Goal: Transaction & Acquisition: Purchase product/service

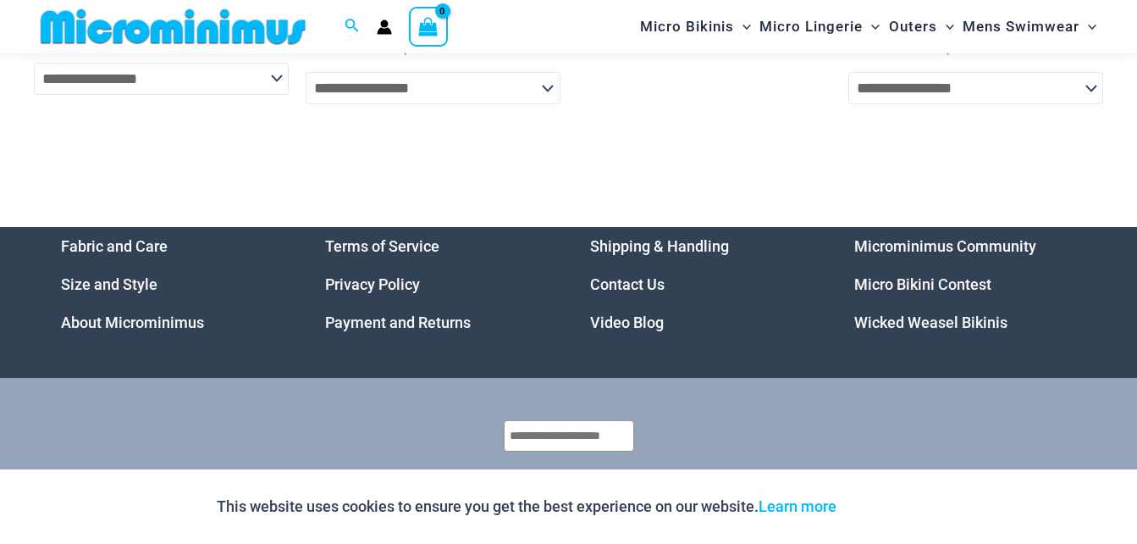
scroll to position [5133, 0]
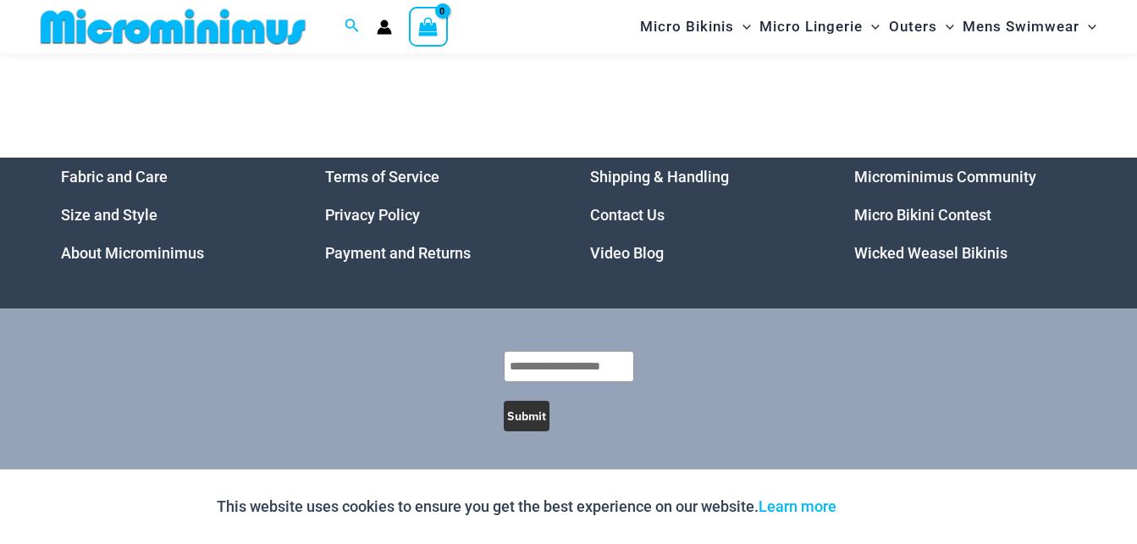
click at [944, 214] on link "Micro Bikini Contest" at bounding box center [922, 215] width 137 height 18
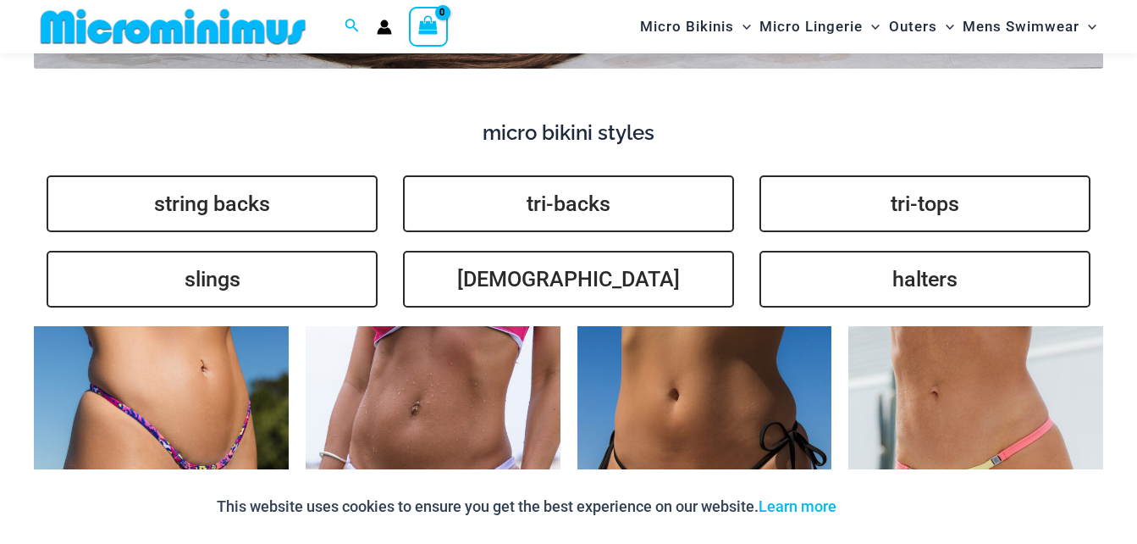
scroll to position [3325, 0]
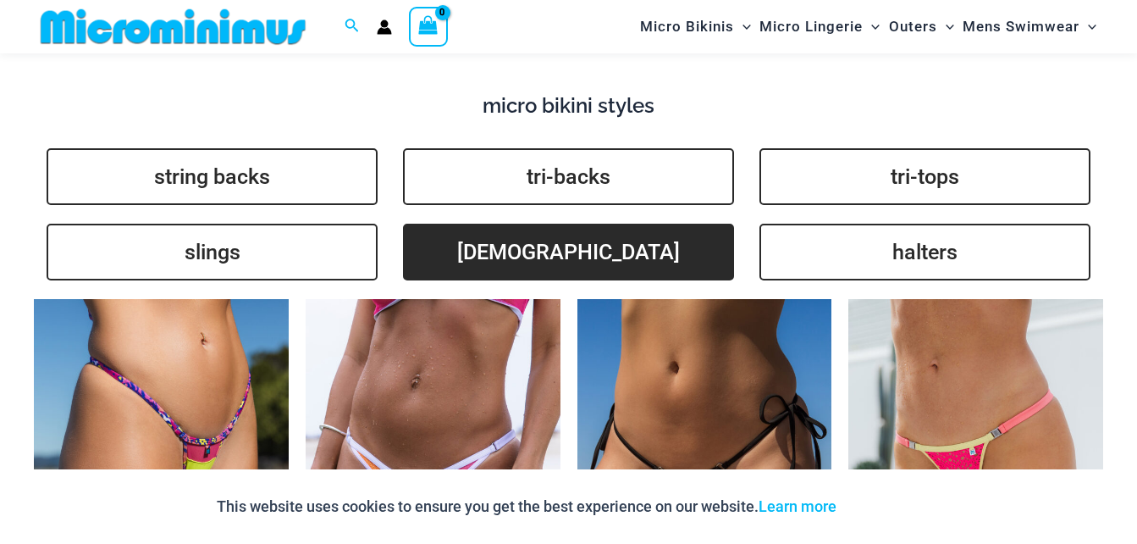
click at [617, 224] on link "brazilians" at bounding box center [568, 252] width 331 height 57
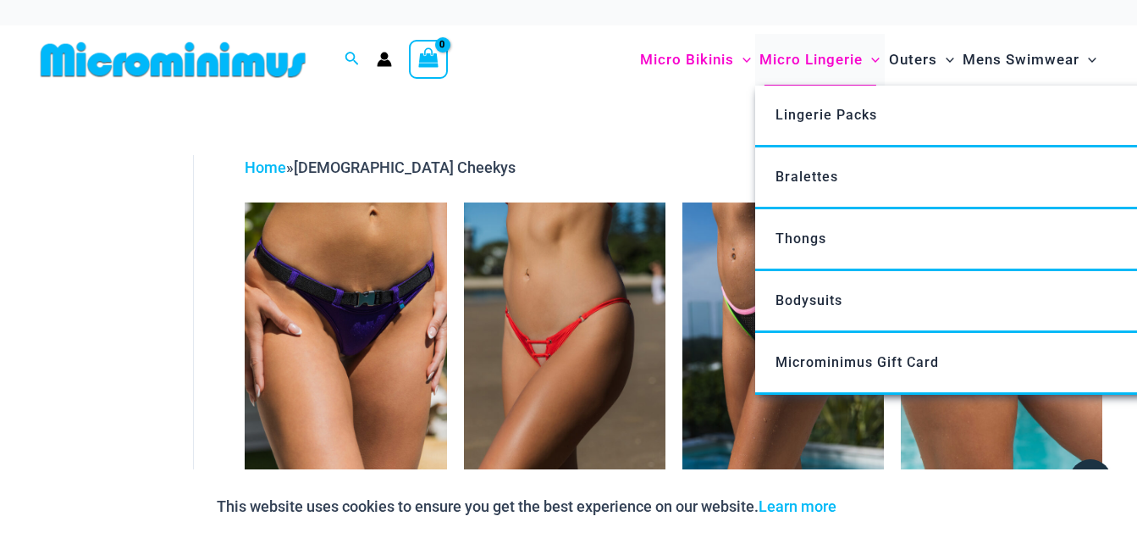
click at [789, 52] on span "Micro Lingerie" at bounding box center [811, 59] width 103 height 43
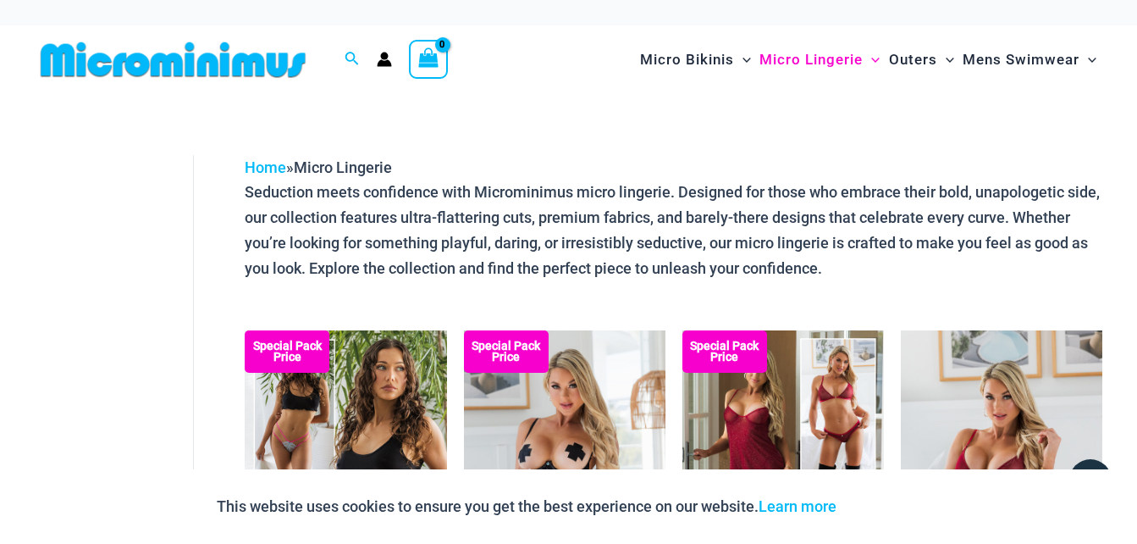
click at [193, 58] on img at bounding box center [173, 60] width 279 height 38
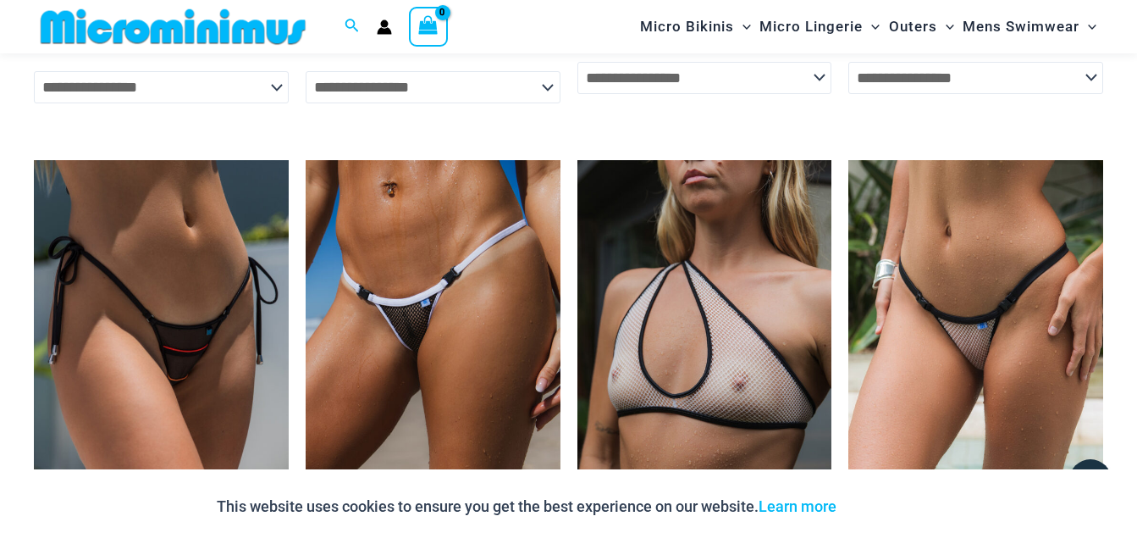
scroll to position [4598, 0]
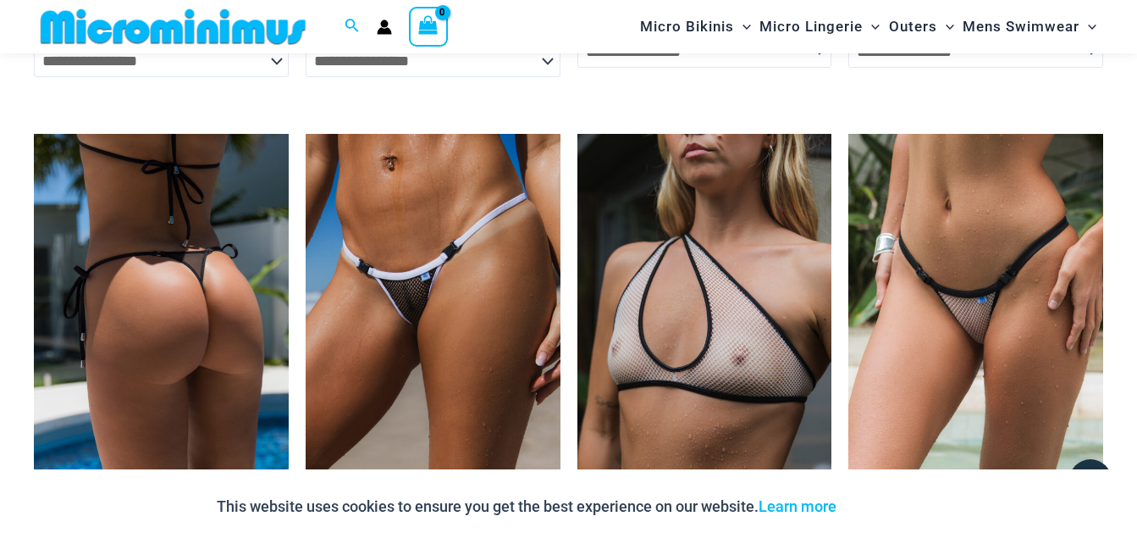
click at [187, 391] on img at bounding box center [161, 325] width 255 height 382
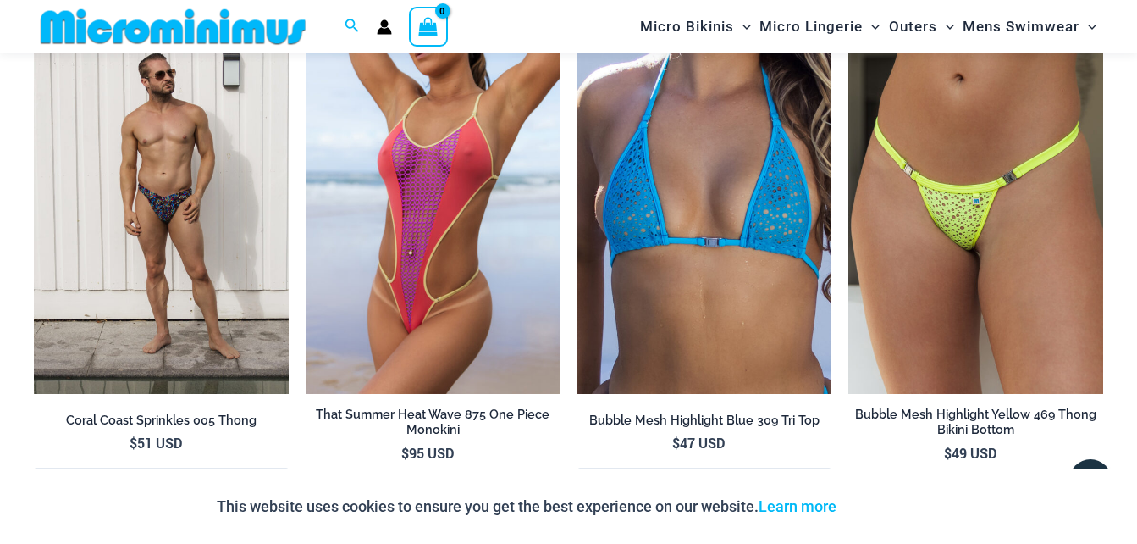
scroll to position [3947, 0]
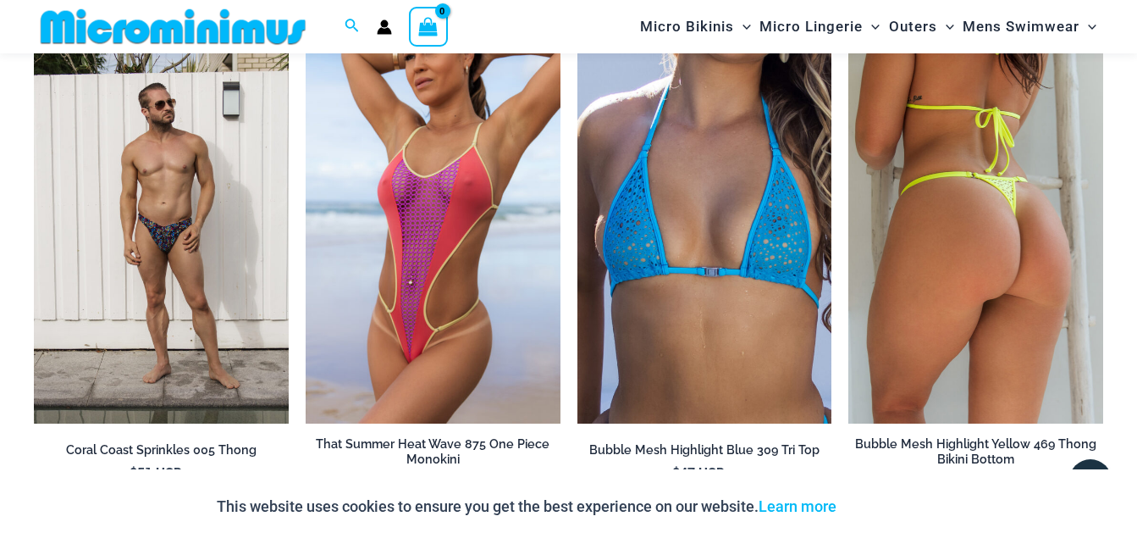
click at [932, 312] on img at bounding box center [975, 232] width 255 height 382
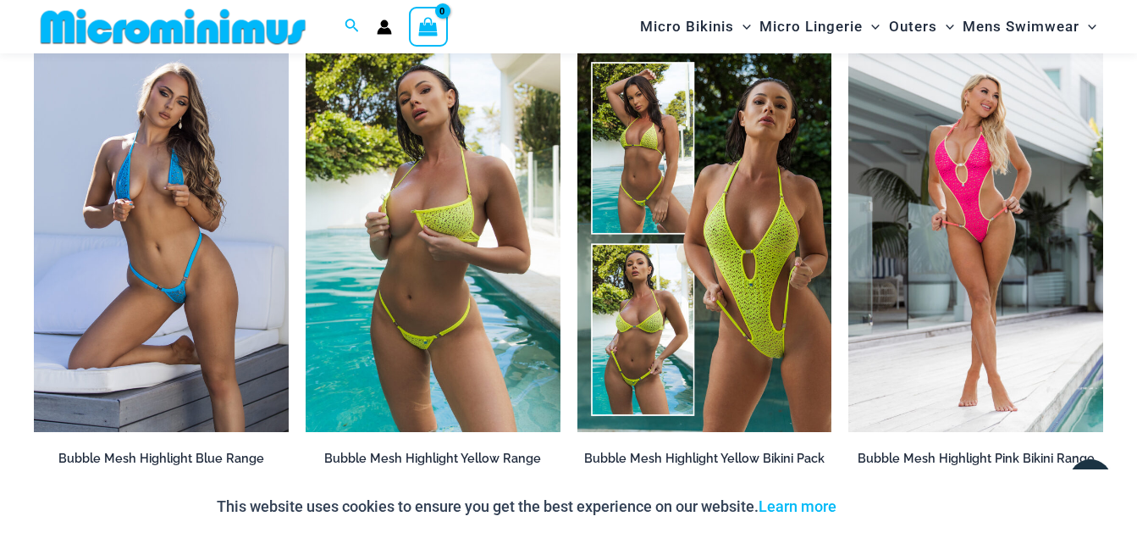
scroll to position [1501, 0]
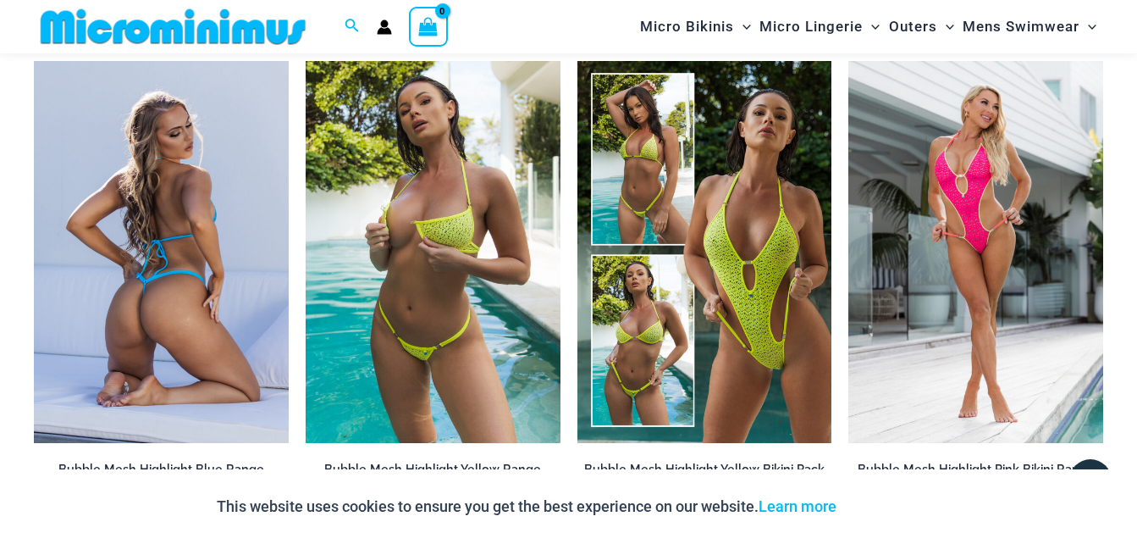
click at [219, 143] on img at bounding box center [161, 252] width 255 height 382
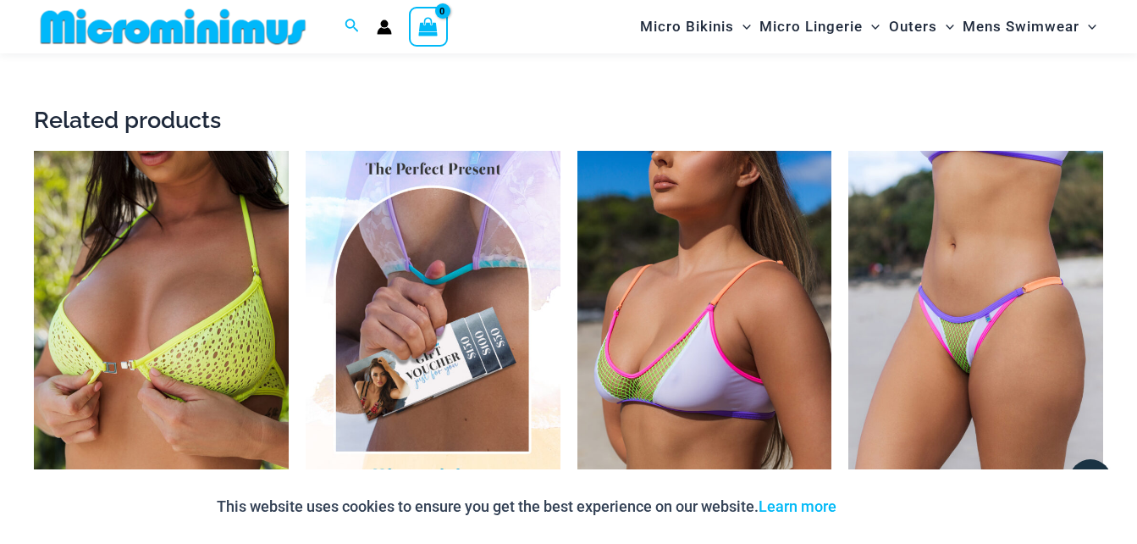
scroll to position [3266, 0]
